Goal: Task Accomplishment & Management: Manage account settings

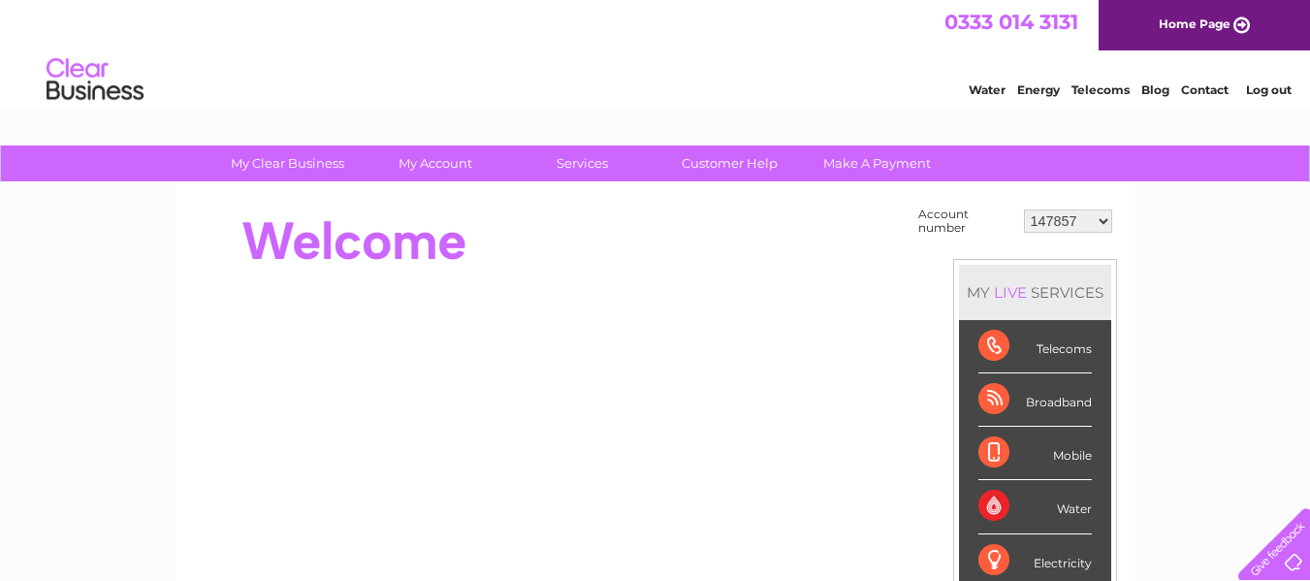
click at [1103, 224] on select "147857 30312730" at bounding box center [1068, 220] width 88 height 23
select select "30312730"
click at [1024, 209] on select "147857 30312730" at bounding box center [1068, 220] width 88 height 23
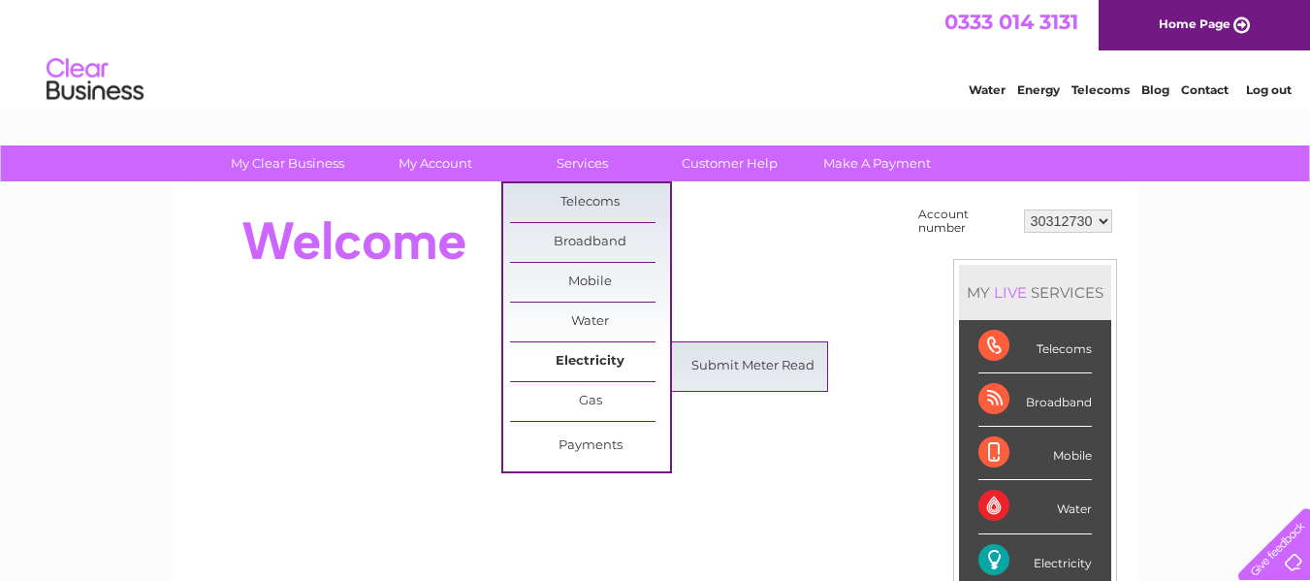
click at [571, 361] on link "Electricity" at bounding box center [590, 361] width 160 height 39
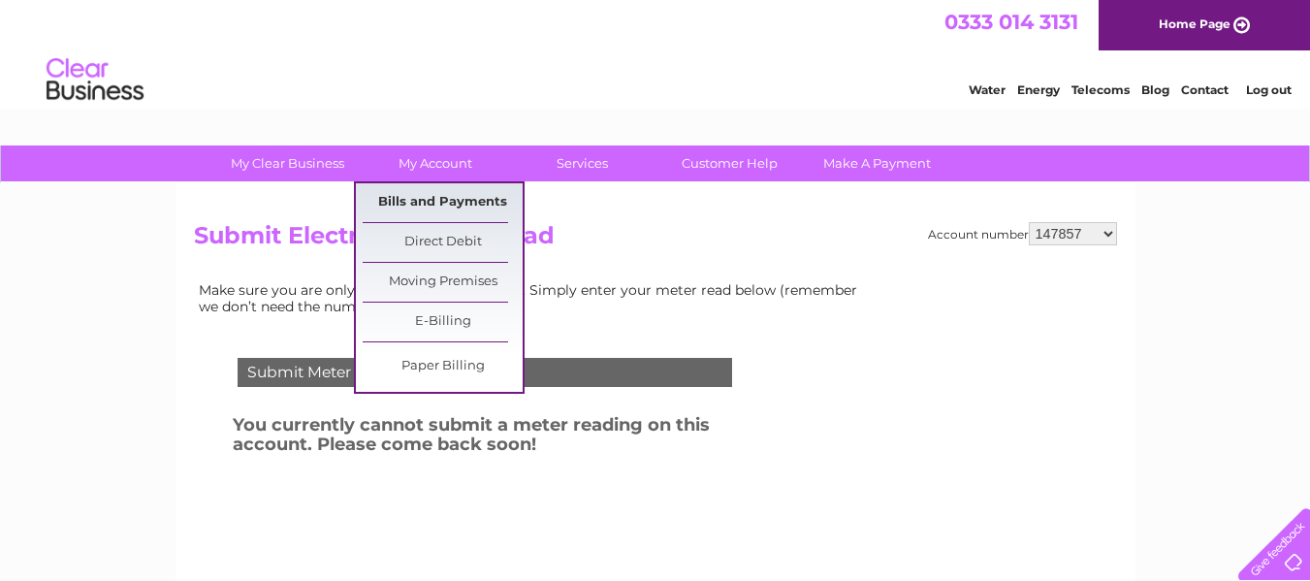
click at [450, 206] on link "Bills and Payments" at bounding box center [443, 202] width 160 height 39
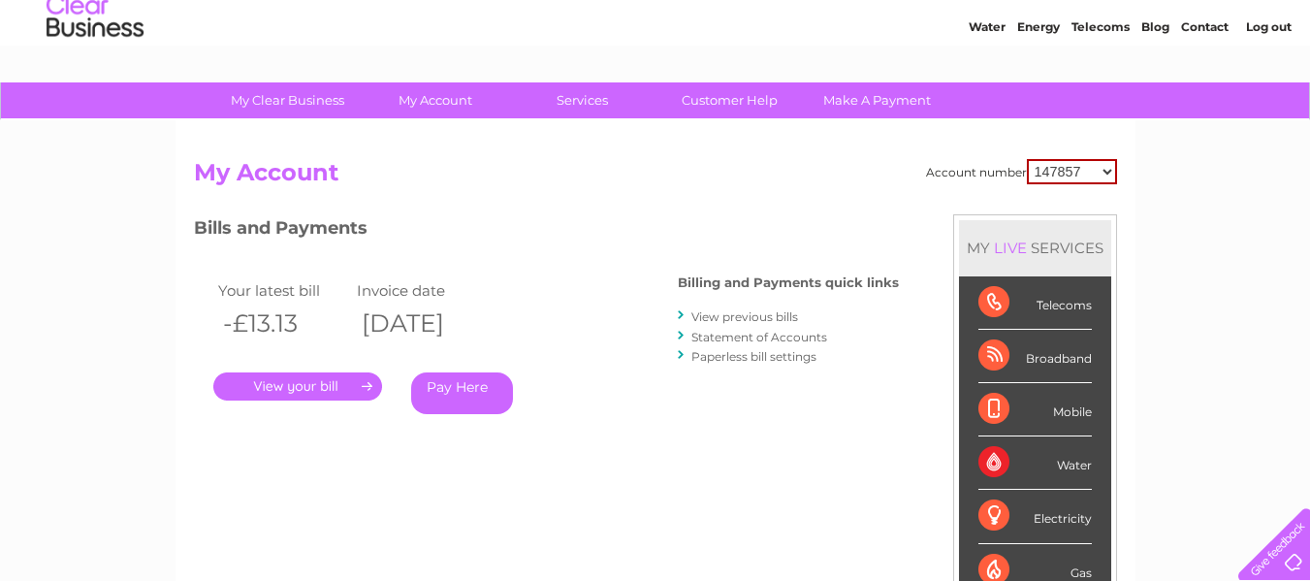
scroll to position [97, 0]
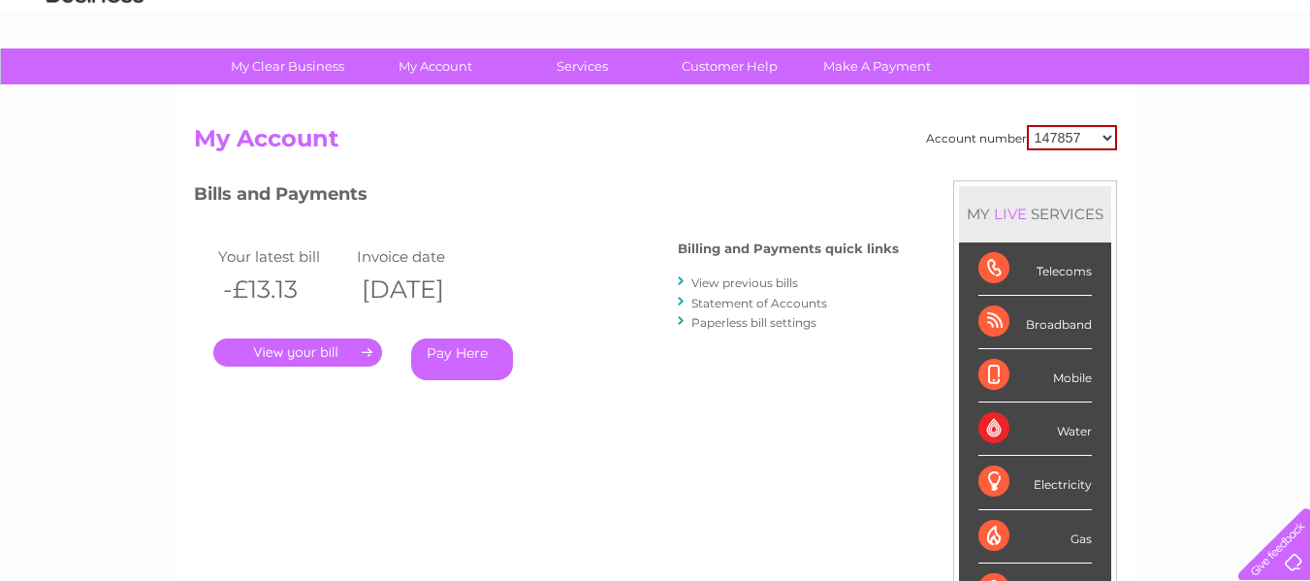
click at [1102, 134] on select "147857 30312730" at bounding box center [1072, 137] width 90 height 25
select select "30312730"
click at [1027, 125] on select "147857 30312730" at bounding box center [1072, 137] width 90 height 25
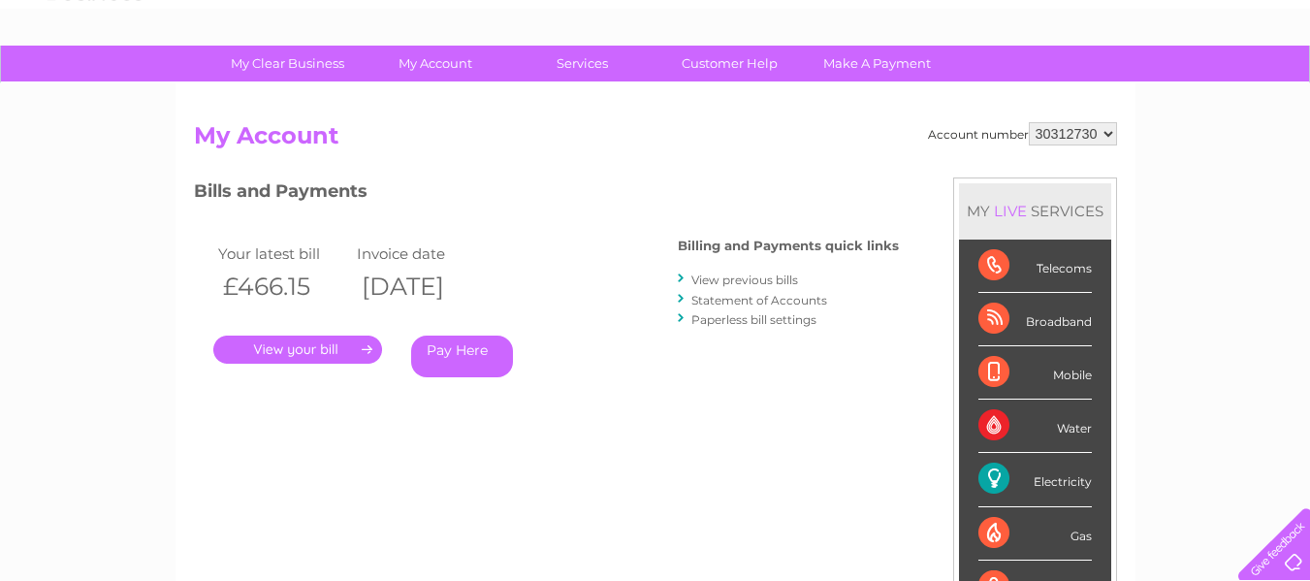
scroll to position [97, 0]
